Goal: Information Seeking & Learning: Check status

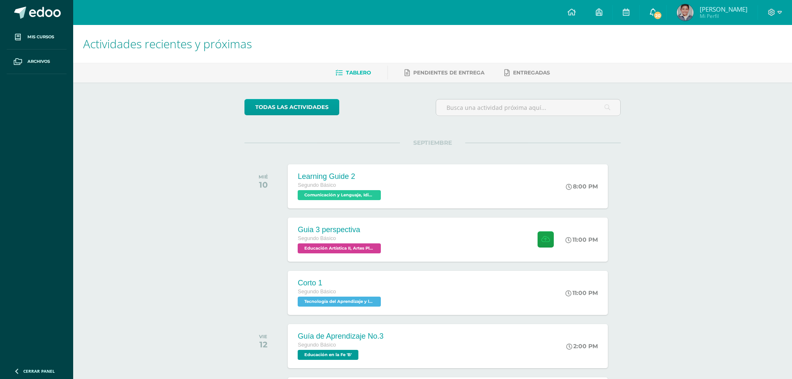
click at [661, 11] on span "20" at bounding box center [657, 15] width 9 height 9
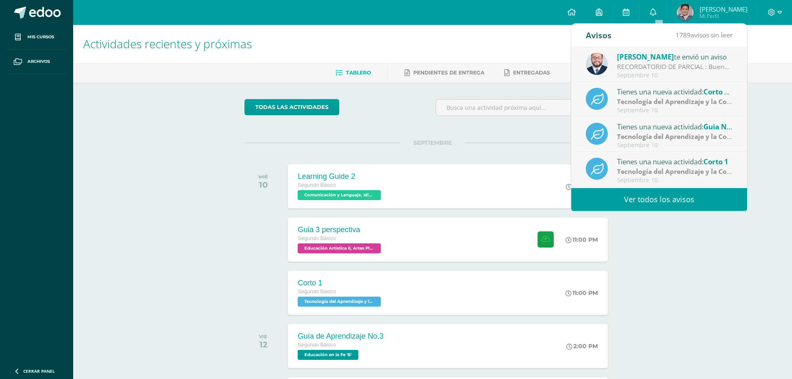
click at [689, 74] on div "Septiembre 10" at bounding box center [675, 75] width 116 height 7
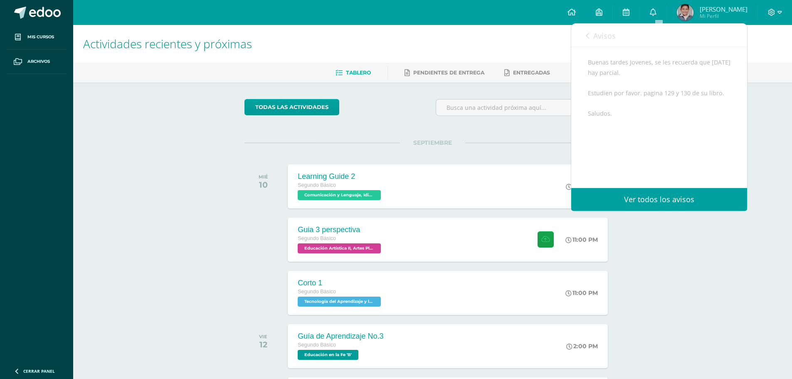
scroll to position [92, 0]
click at [593, 35] on span "Avisos" at bounding box center [604, 36] width 22 height 10
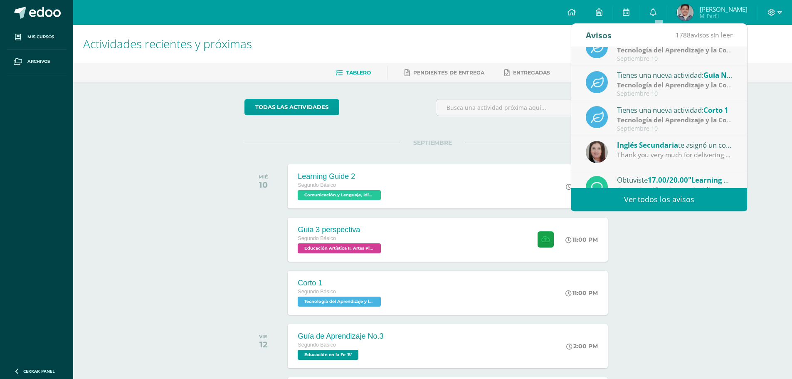
scroll to position [138, 0]
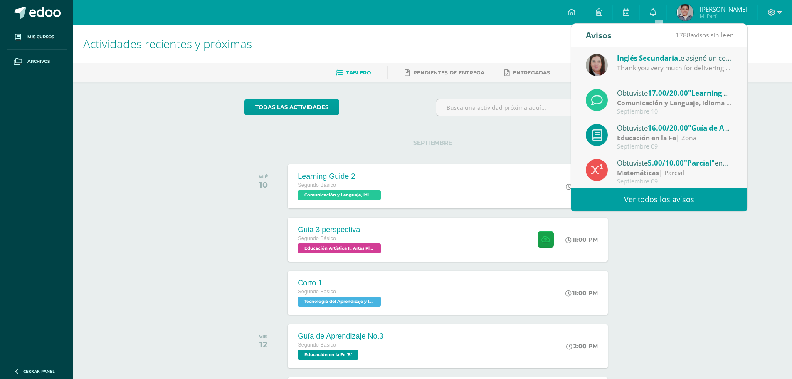
click at [704, 203] on link "Ver todos los avisos" at bounding box center [659, 199] width 176 height 23
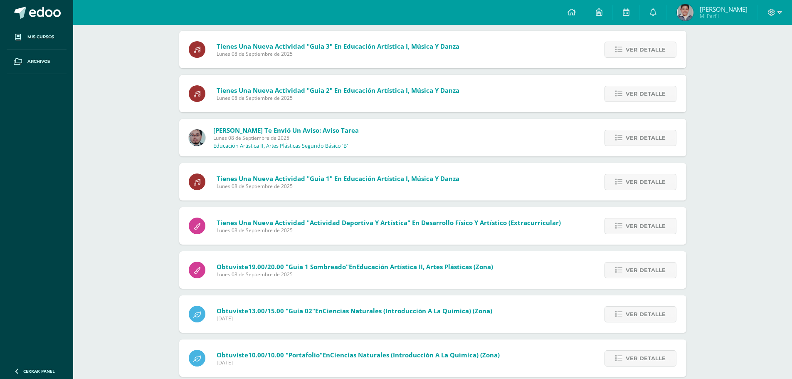
scroll to position [1091, 0]
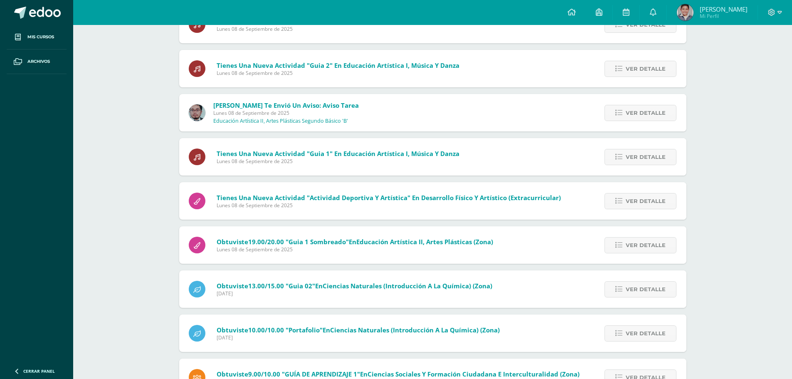
click at [717, 8] on span "[PERSON_NAME]" at bounding box center [723, 9] width 48 height 8
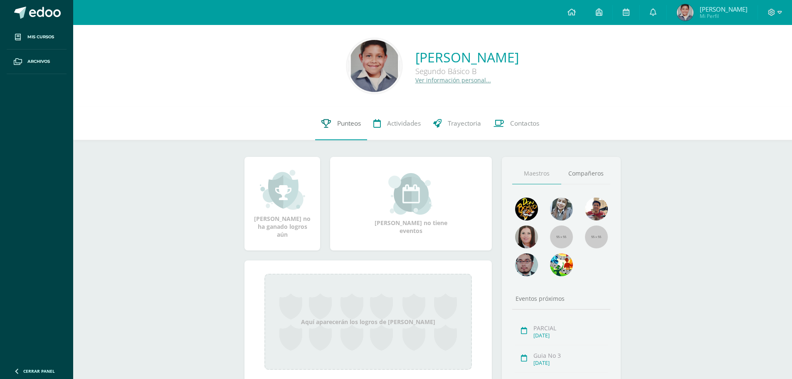
click at [350, 122] on span "Punteos" at bounding box center [349, 123] width 24 height 9
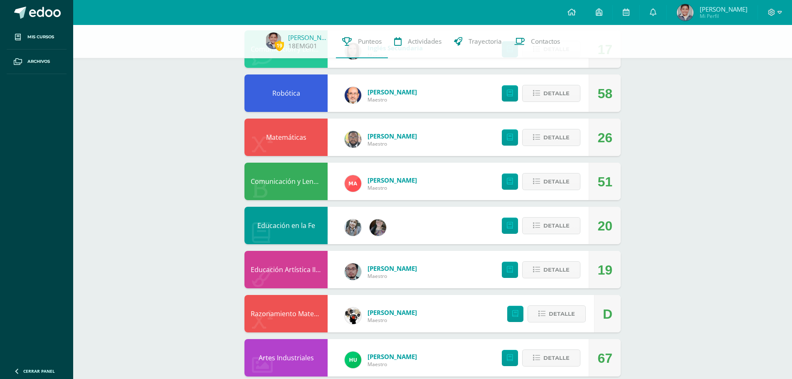
scroll to position [156, 0]
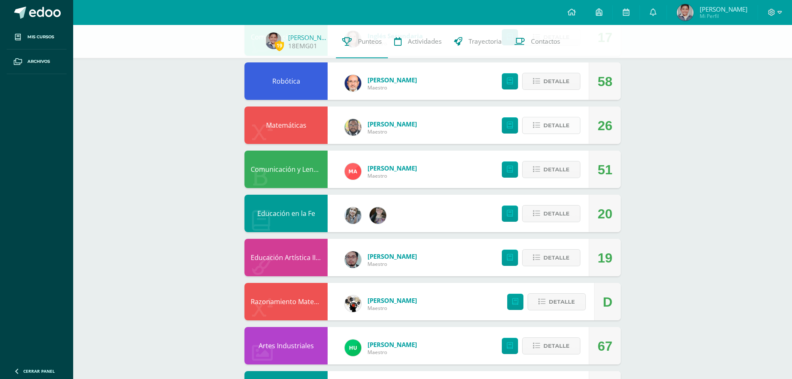
click at [570, 126] on button "Detalle" at bounding box center [551, 125] width 58 height 17
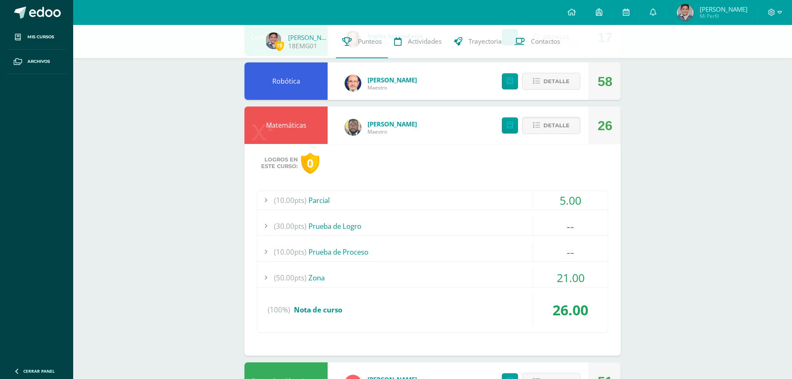
click at [502, 302] on div "(100%) Nota de curso" at bounding box center [432, 310] width 350 height 32
click at [519, 277] on div "(50.00pts) Zona" at bounding box center [432, 277] width 350 height 19
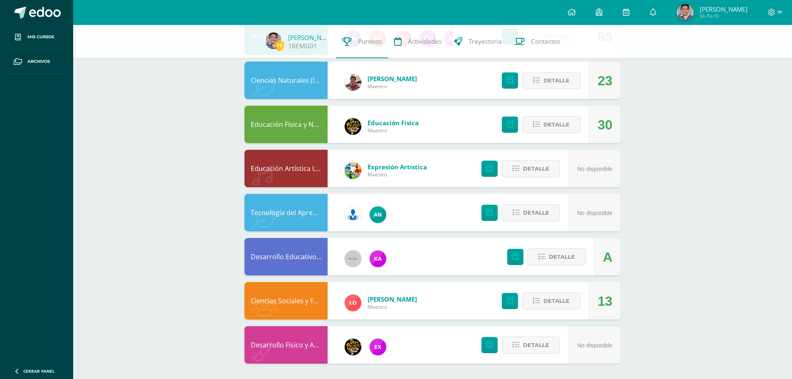
scroll to position [822, 0]
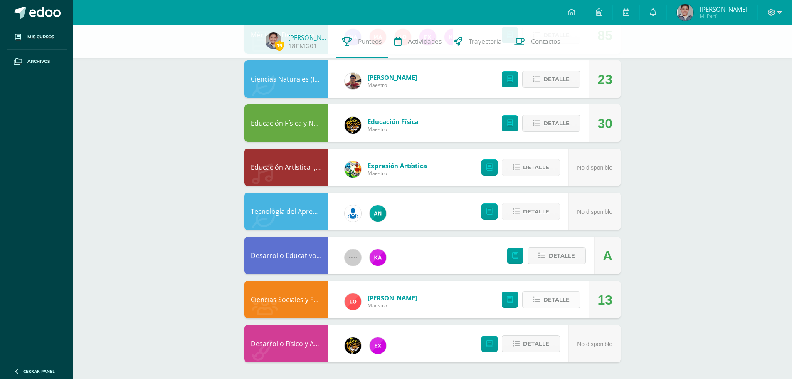
click at [560, 301] on span "Detalle" at bounding box center [556, 299] width 26 height 15
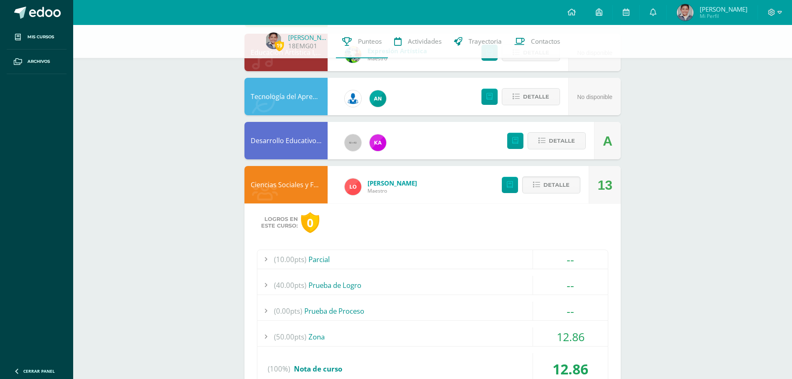
scroll to position [1033, 0]
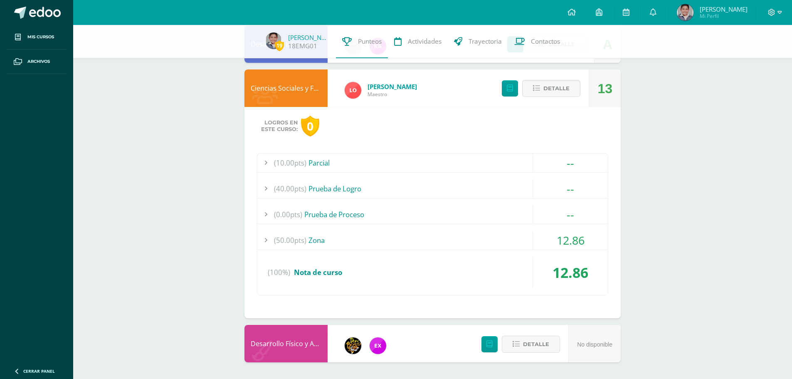
click at [481, 248] on div "(50.00pts) Zona" at bounding box center [432, 240] width 350 height 19
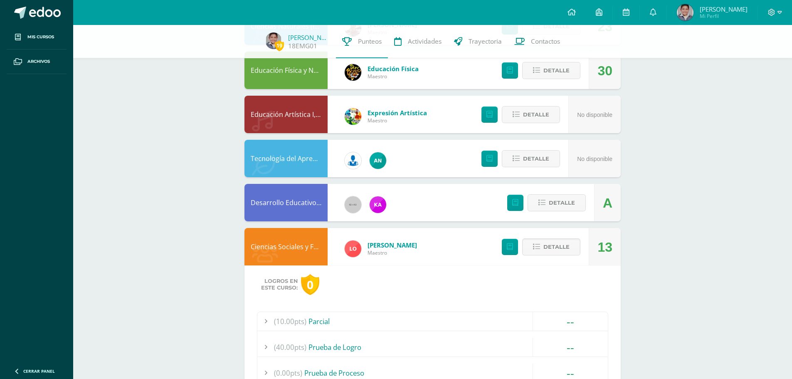
scroll to position [781, 0]
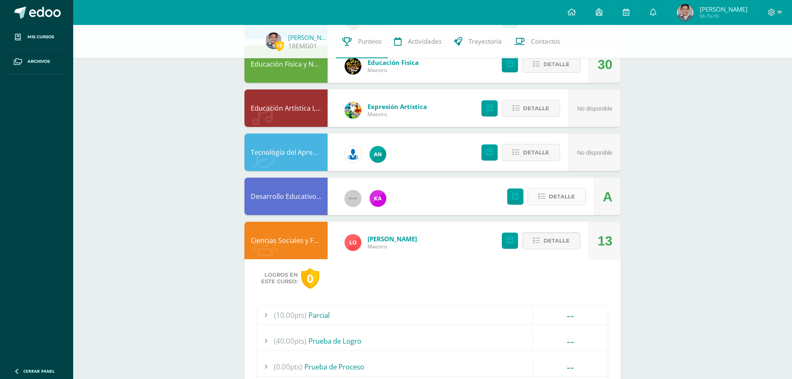
click at [553, 194] on span "Detalle" at bounding box center [562, 196] width 26 height 15
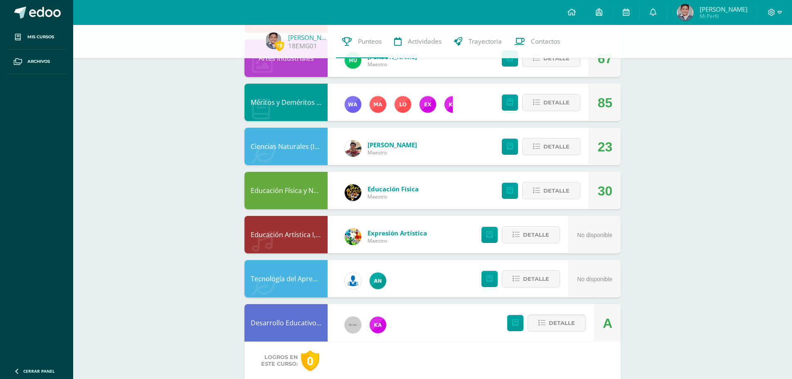
scroll to position [650, 0]
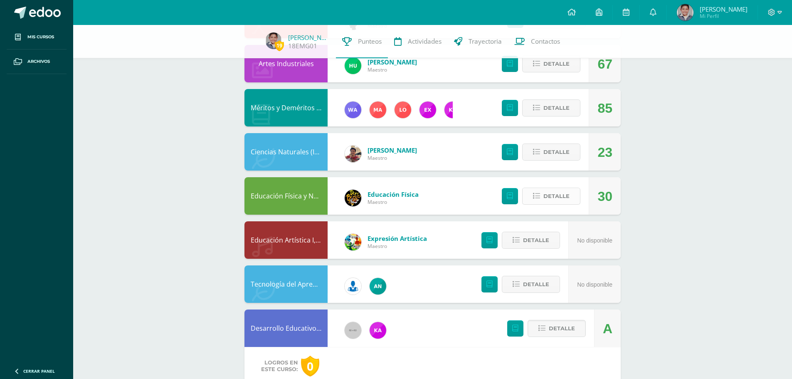
click at [548, 194] on span "Detalle" at bounding box center [556, 195] width 26 height 15
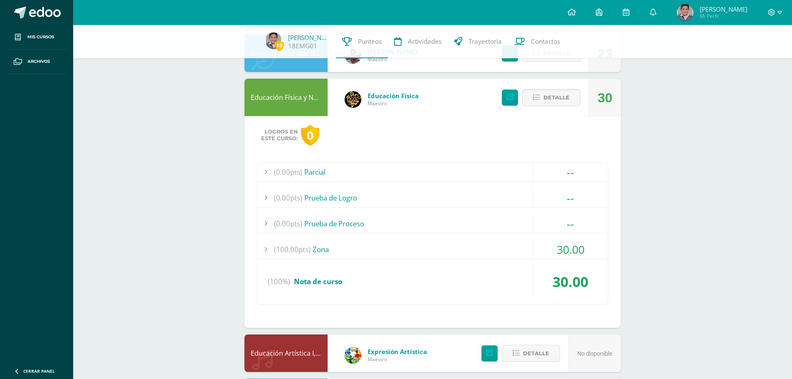
scroll to position [775, 0]
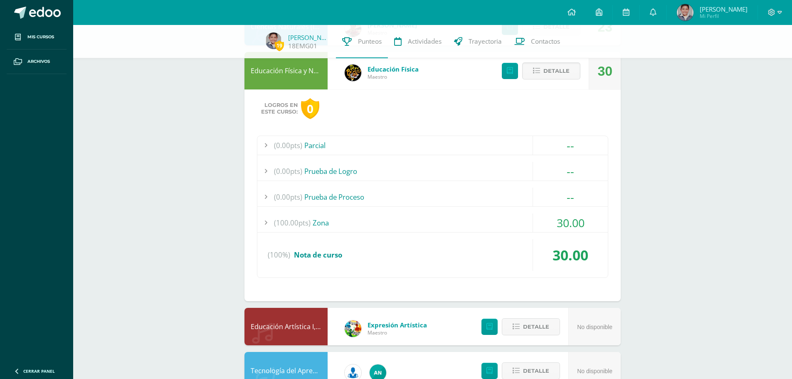
click at [518, 223] on div "(100.00pts) Zona" at bounding box center [432, 222] width 350 height 19
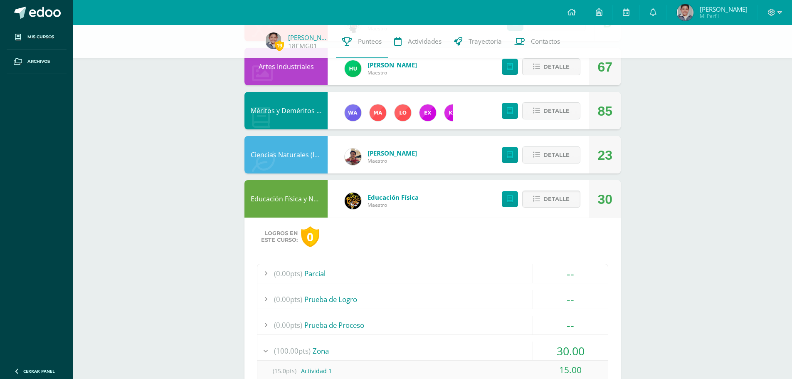
scroll to position [670, 0]
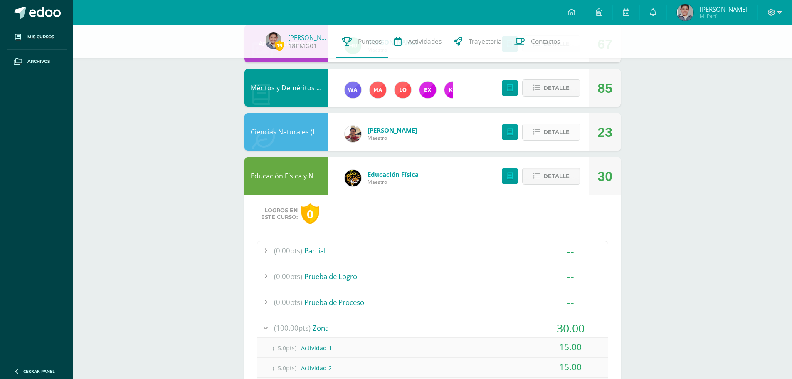
click at [562, 131] on span "Detalle" at bounding box center [556, 131] width 26 height 15
